Goal: Find specific page/section: Find specific page/section

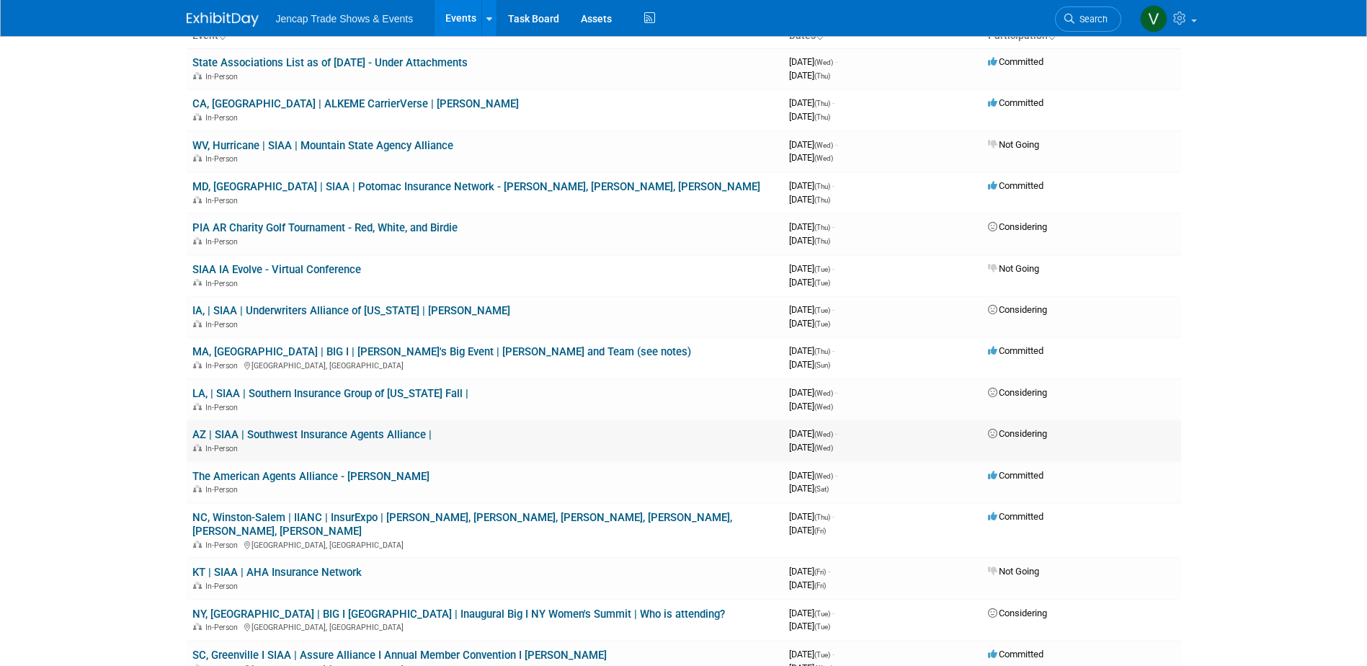
scroll to position [144, 0]
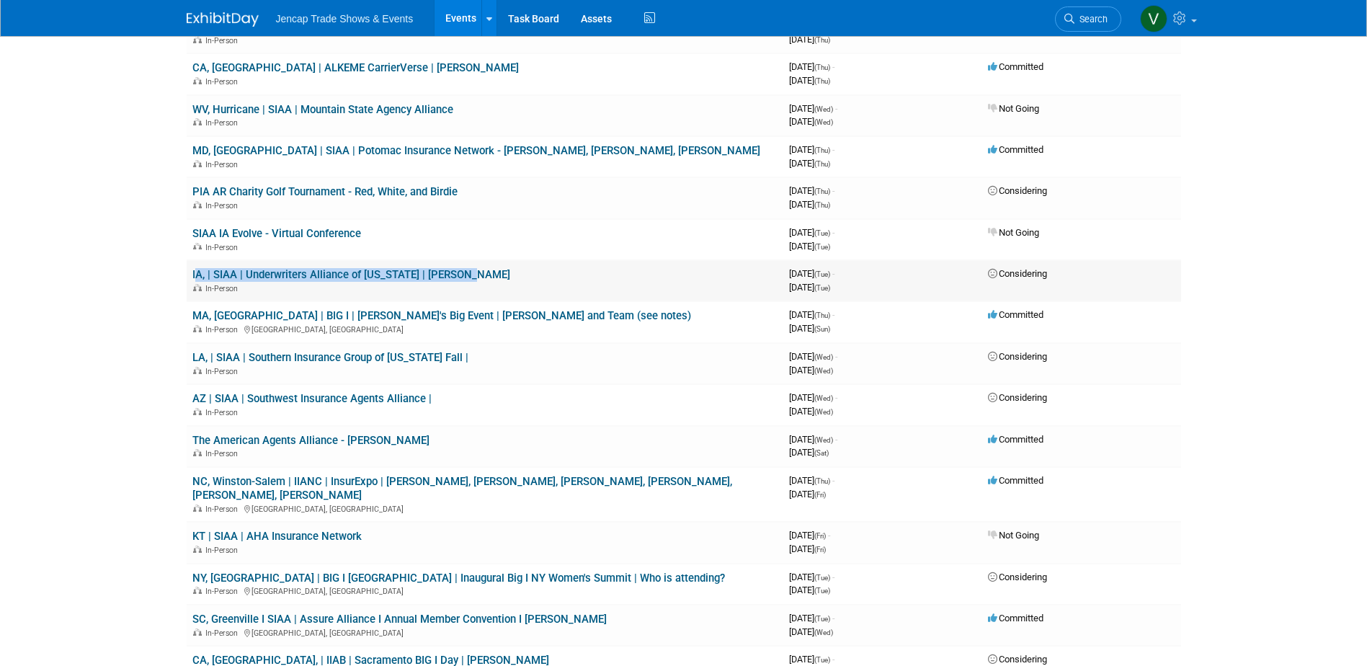
drag, startPoint x: 493, startPoint y: 275, endPoint x: 190, endPoint y: 272, distance: 302.8
click at [190, 272] on td "IA, | SIAA | Underwriters Alliance of [US_STATE] | [PERSON_NAME] In-Person" at bounding box center [485, 280] width 597 height 41
copy link "IA, | SIAA | Underwriters Alliance of [US_STATE] | [PERSON_NAME]"
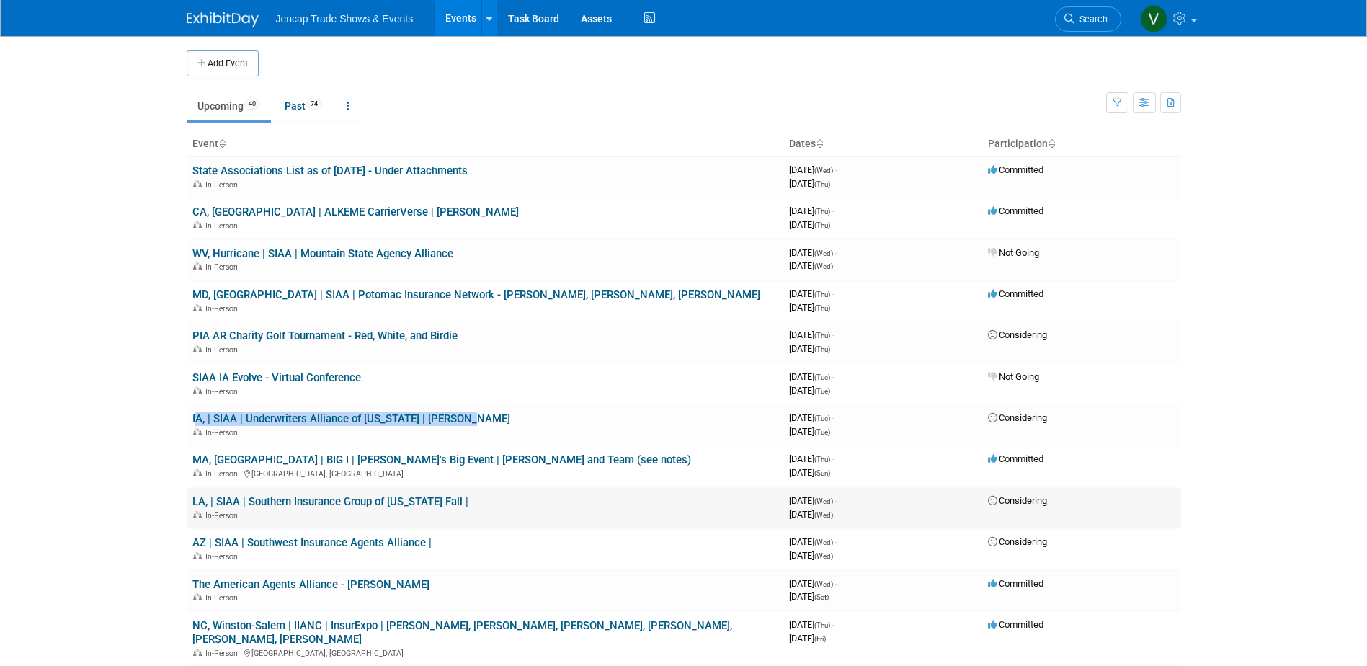
scroll to position [72, 0]
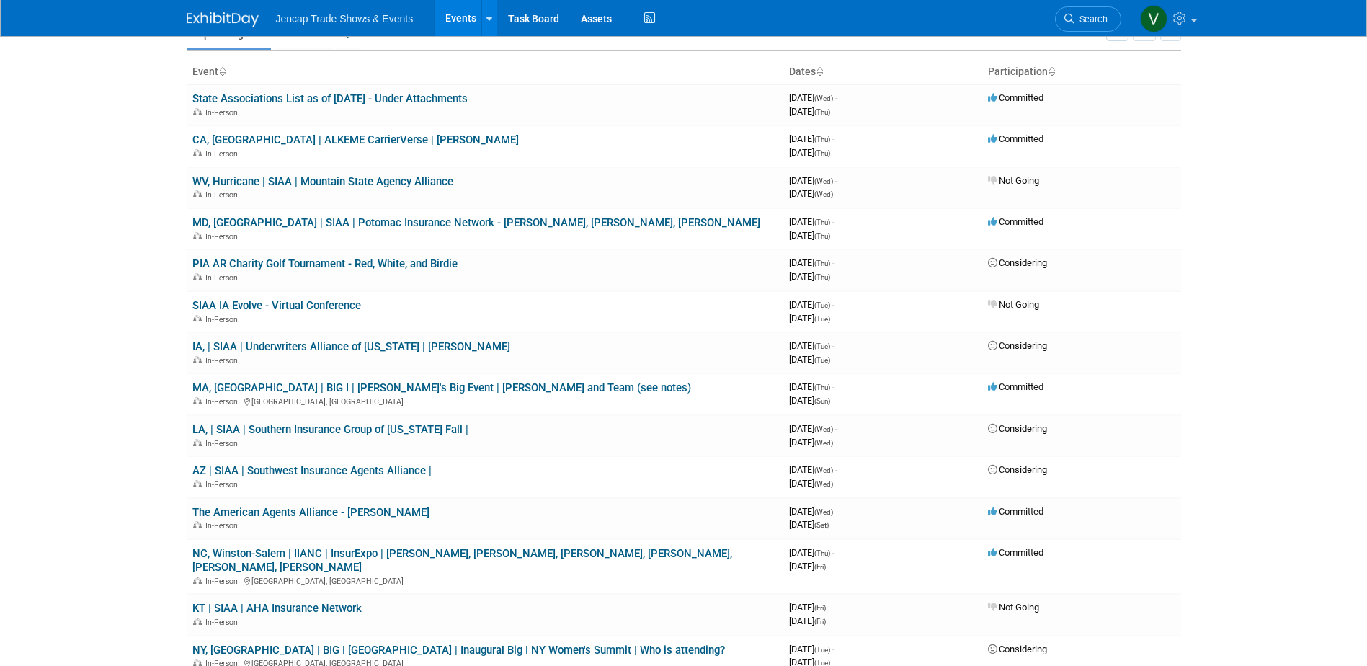
click at [1254, 274] on body "Jencap Trade Shows & Events Events Add Event Bulk Upload Events Shareable Event…" at bounding box center [683, 261] width 1367 height 666
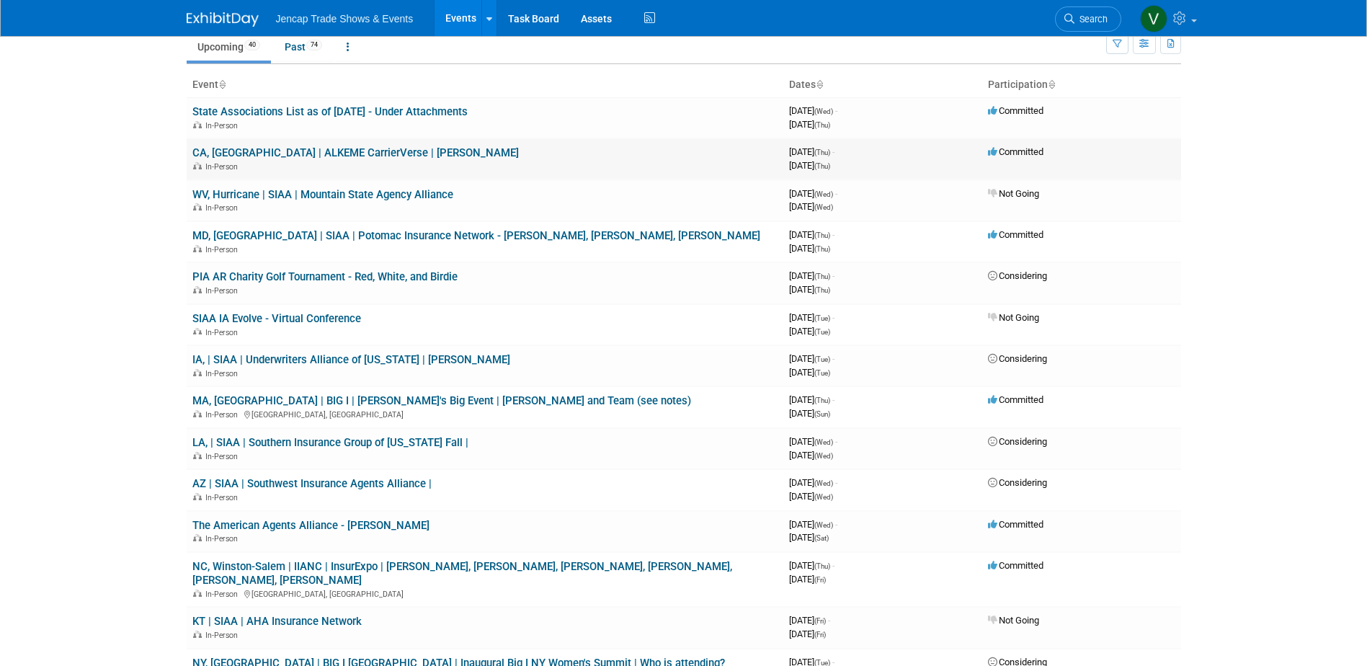
scroll to position [0, 0]
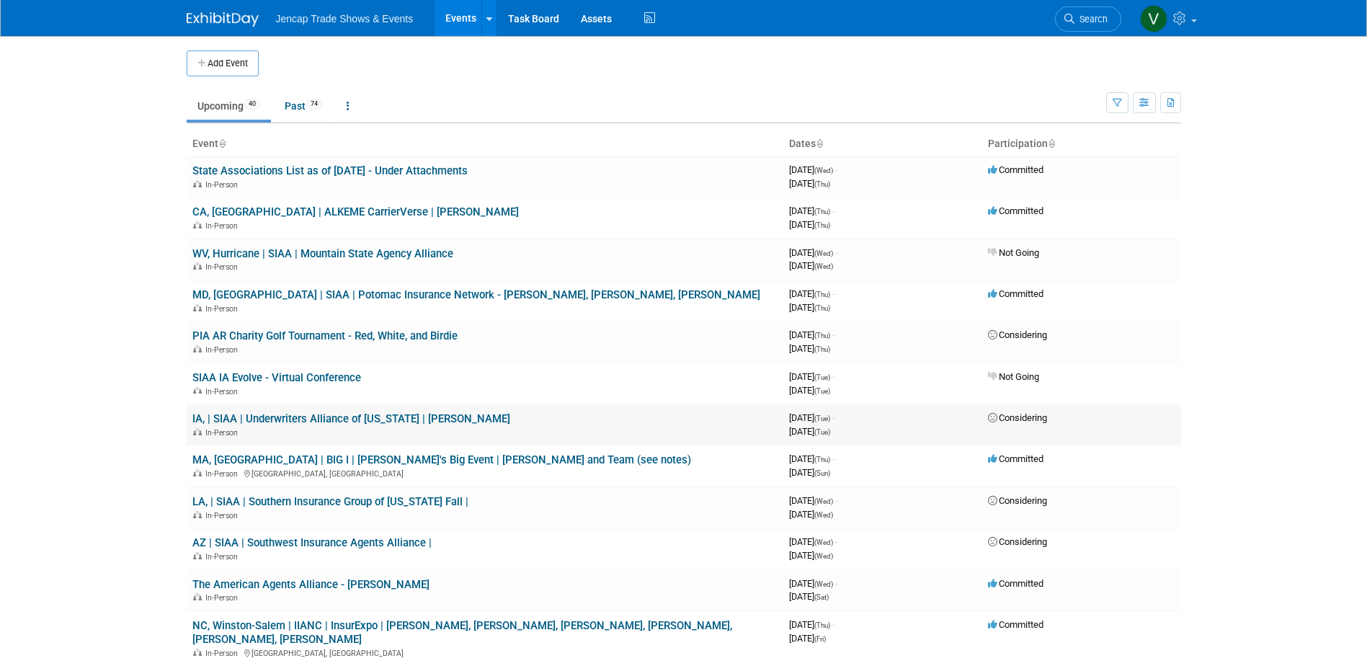
click at [421, 417] on link "IA, | SIAA | Underwriters Alliance of [US_STATE] | [PERSON_NAME]" at bounding box center [351, 418] width 318 height 13
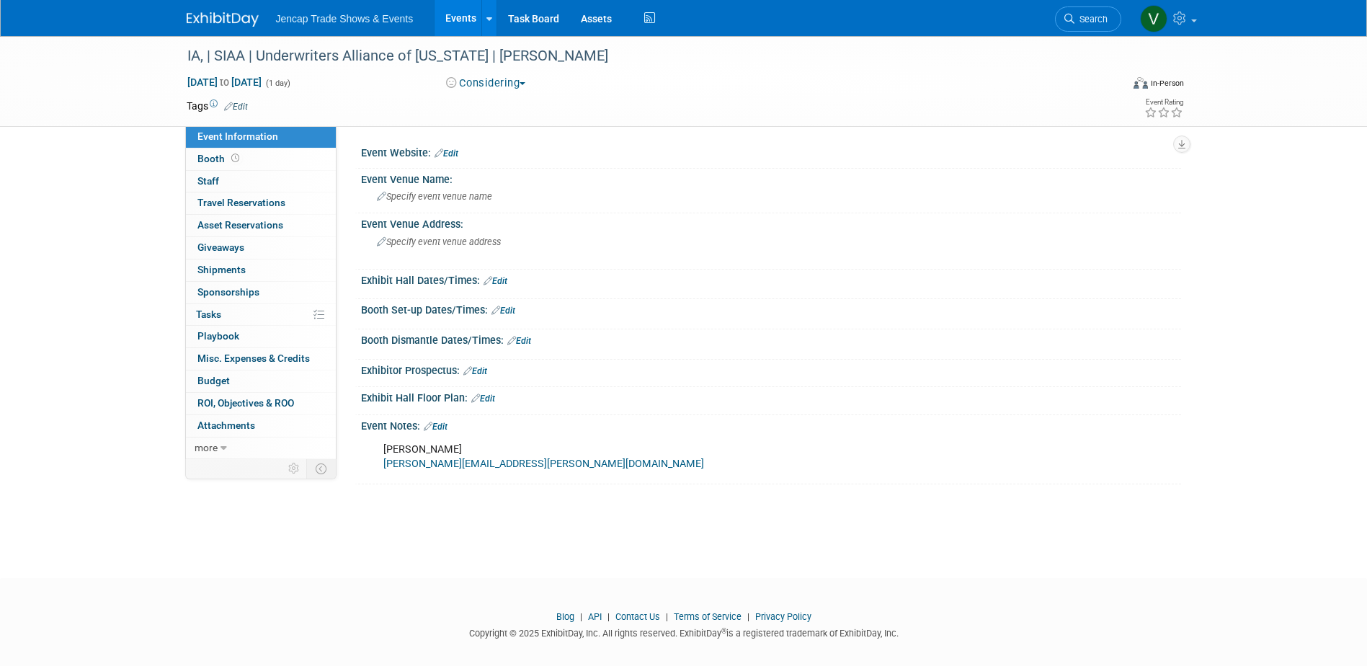
click at [216, 21] on img at bounding box center [223, 19] width 72 height 14
